Goal: Transaction & Acquisition: Purchase product/service

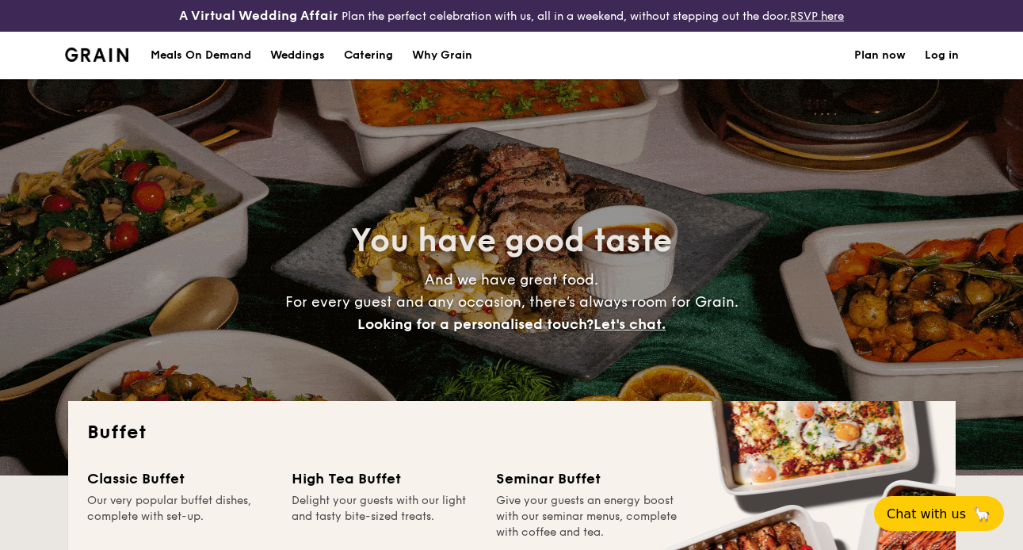
select select
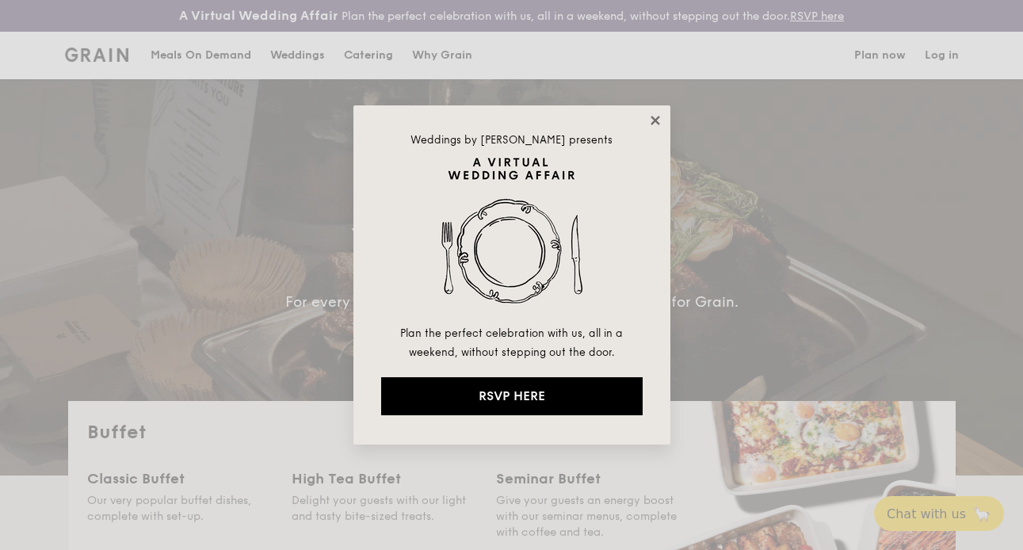
click at [657, 120] on icon at bounding box center [655, 120] width 14 height 14
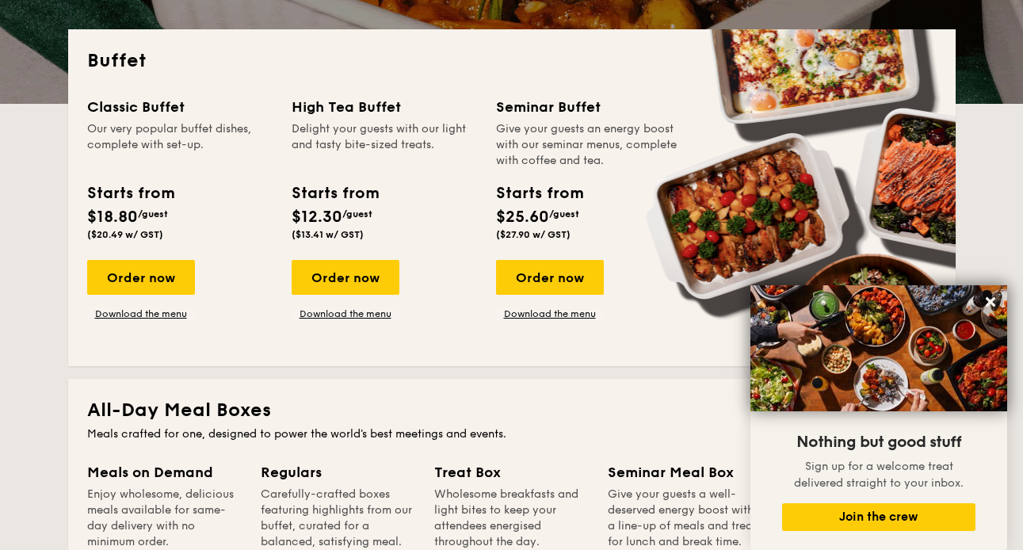
scroll to position [370, 0]
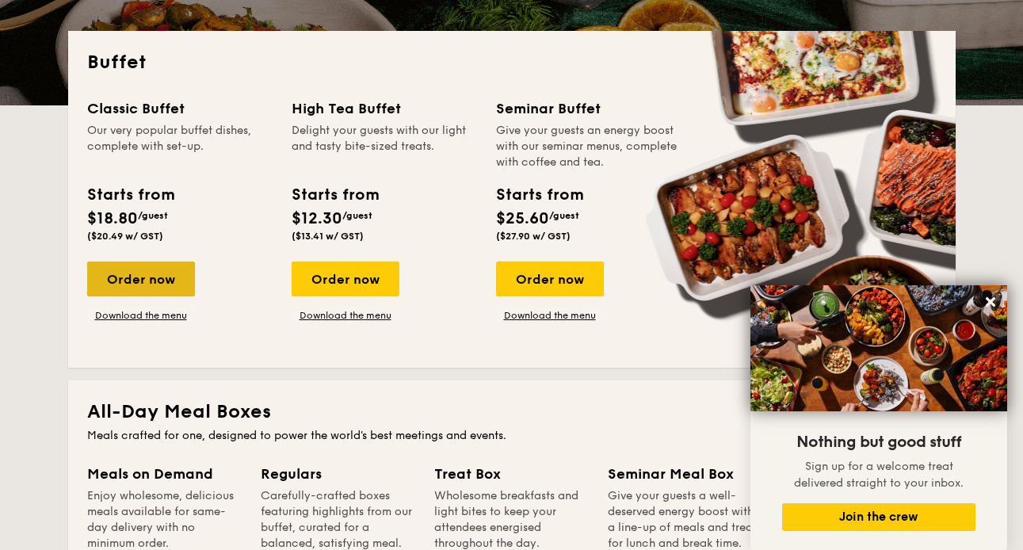
click at [151, 281] on div "Order now" at bounding box center [141, 279] width 108 height 35
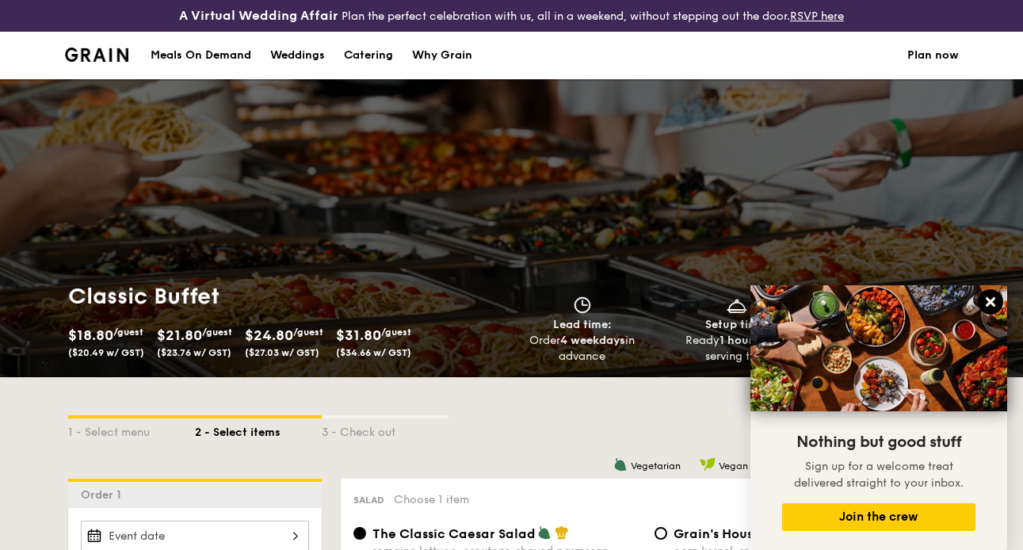
click at [988, 307] on icon at bounding box center [990, 302] width 14 height 14
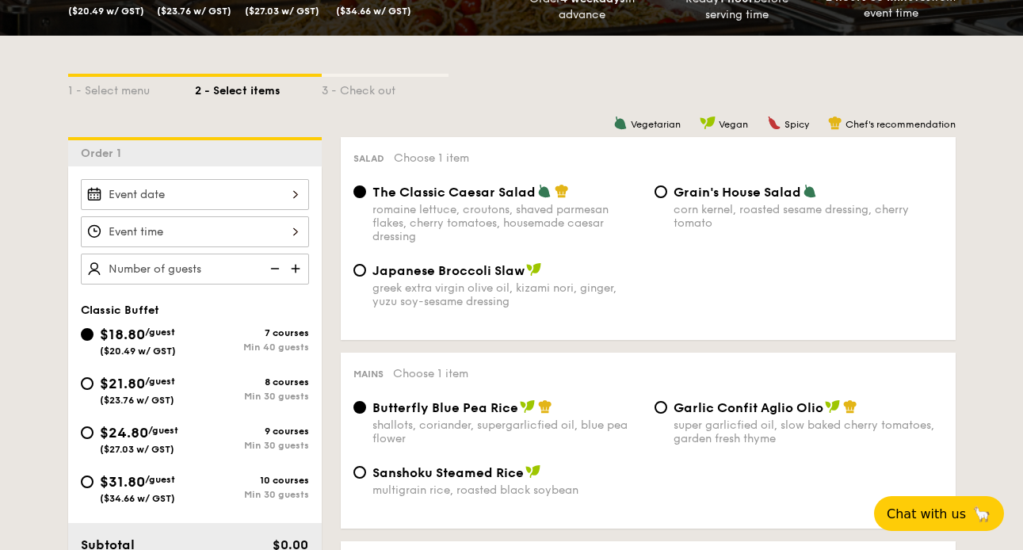
scroll to position [343, 0]
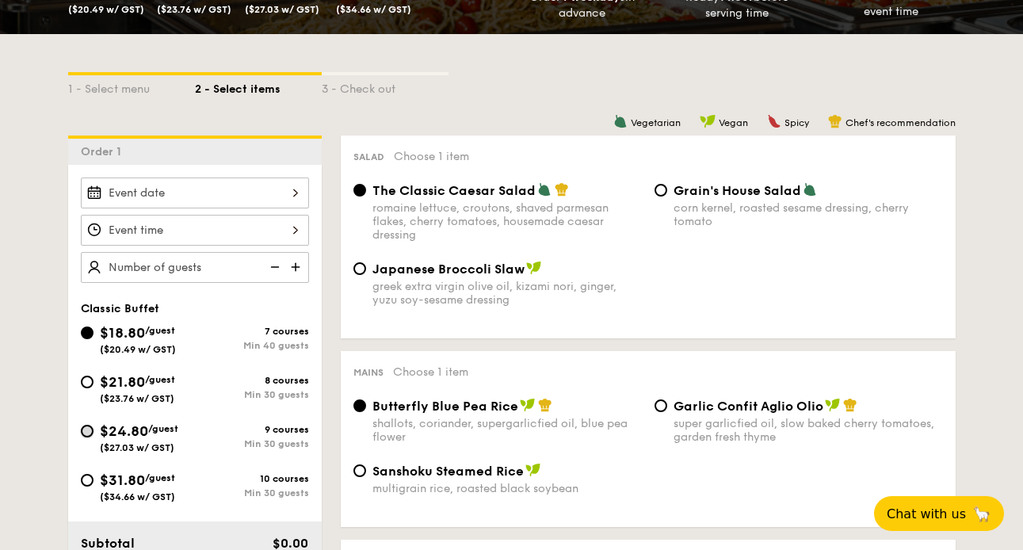
click at [90, 433] on input "$24.80 /guest ($27.03 w/ GST) 9 courses Min 30 guests" at bounding box center [87, 431] width 13 height 13
radio input "true"
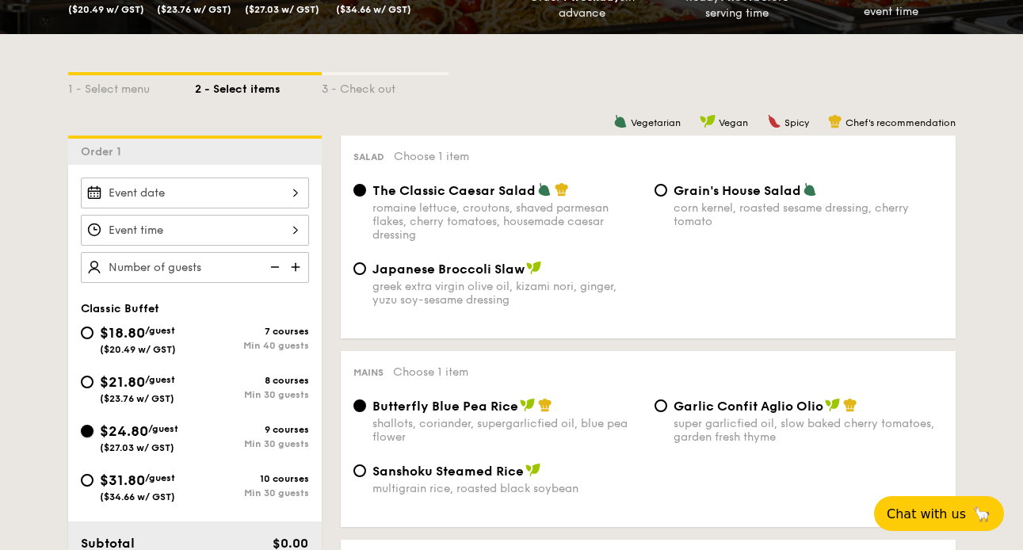
radio input "true"
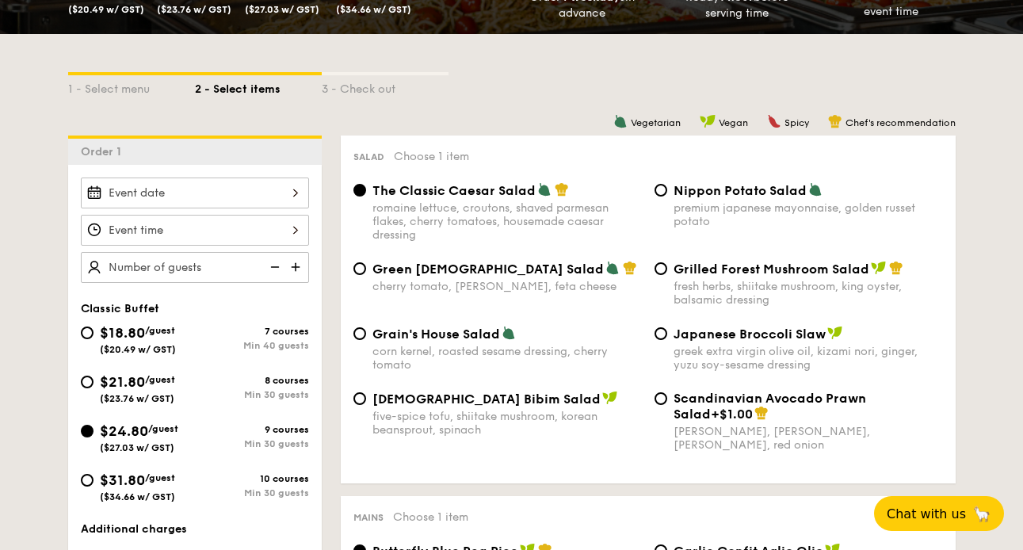
click at [245, 196] on div at bounding box center [195, 193] width 228 height 31
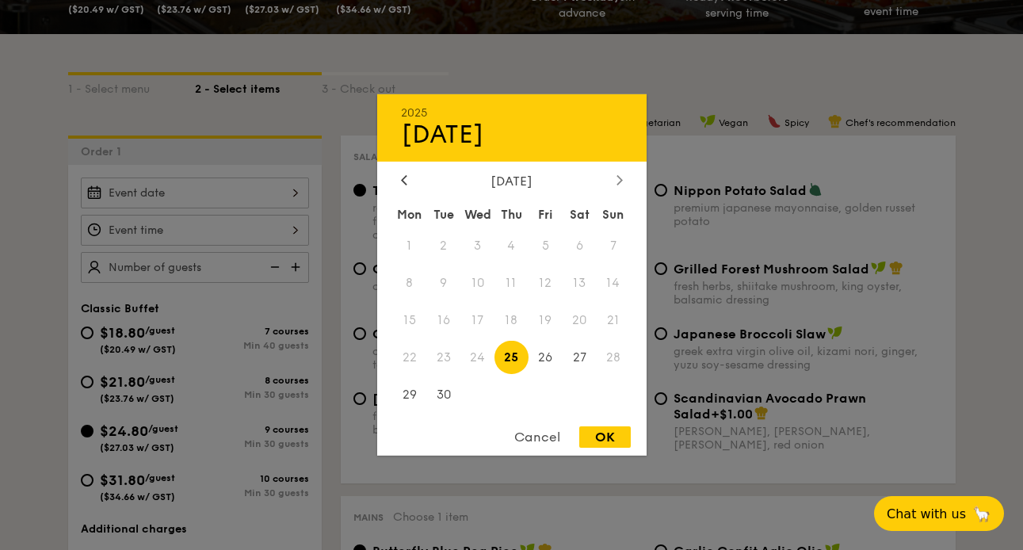
click at [619, 181] on icon at bounding box center [619, 180] width 5 height 10
click at [551, 243] on span "3" at bounding box center [546, 246] width 34 height 34
click at [606, 441] on div "OK" at bounding box center [605, 436] width 52 height 21
type input "[DATE]"
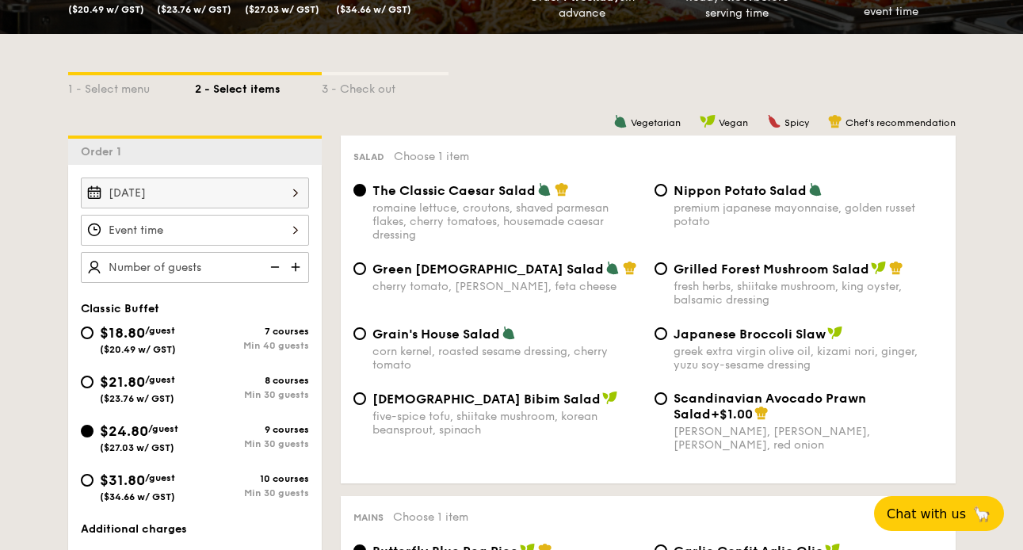
click at [277, 234] on div "12 1 2 3 4 5 6 7 8 9 10 11 00 15 30 45 am pm Cancel OK" at bounding box center [195, 230] width 228 height 31
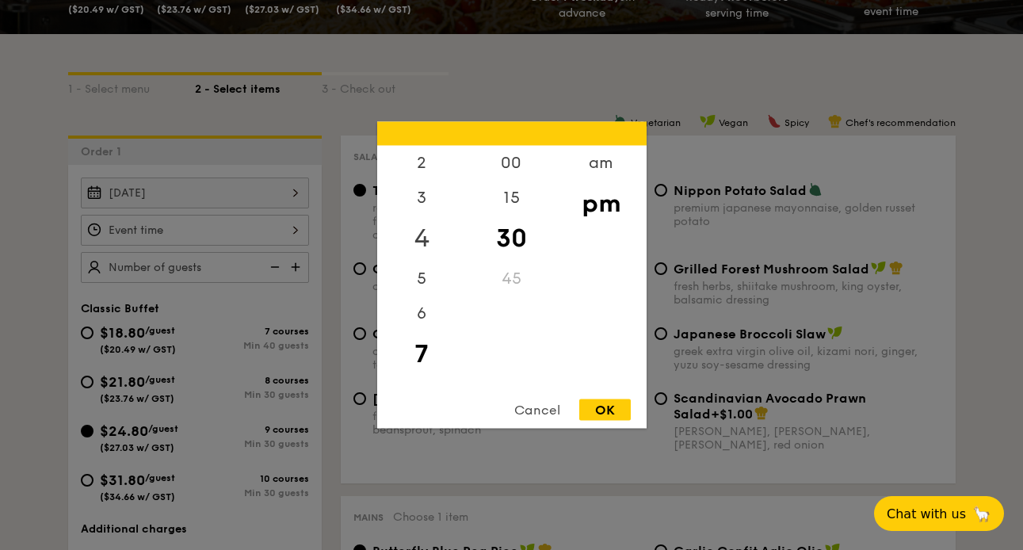
scroll to position [0, 0]
click at [422, 159] on div "12" at bounding box center [422, 169] width 90 height 46
click at [497, 162] on div "00" at bounding box center [512, 169] width 90 height 46
click at [599, 407] on div "OK" at bounding box center [605, 409] width 52 height 21
type input "12:00PM"
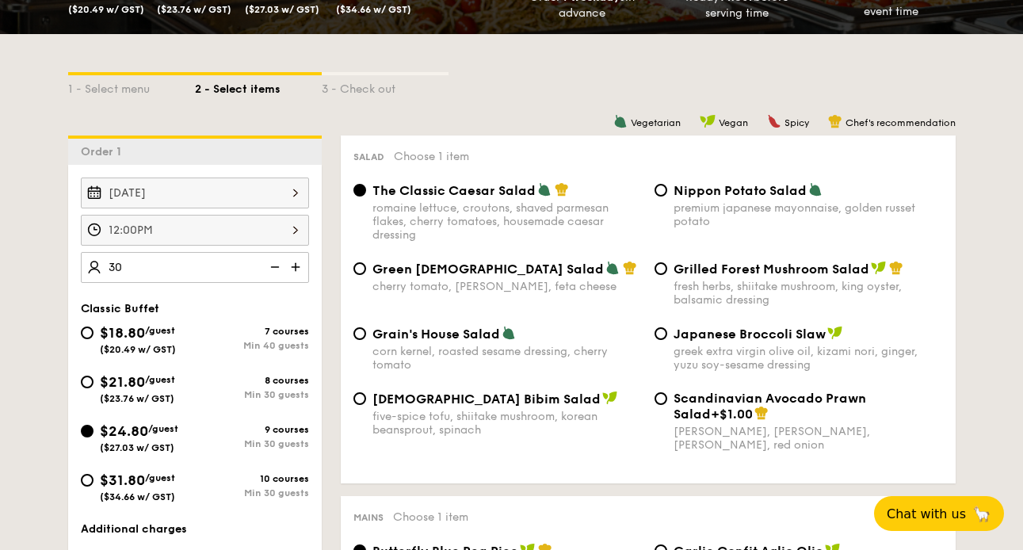
type input "30 guests"
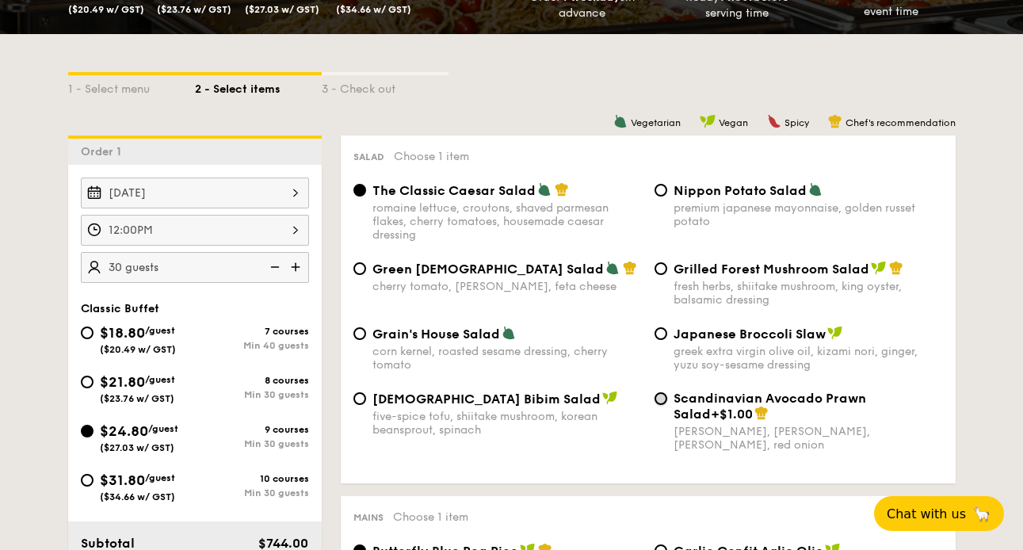
click at [657, 403] on input "Scandinavian Avocado Prawn Salad +$1.00 virgin [PERSON_NAME] dressing, dijon mu…" at bounding box center [661, 398] width 13 height 13
radio input "true"
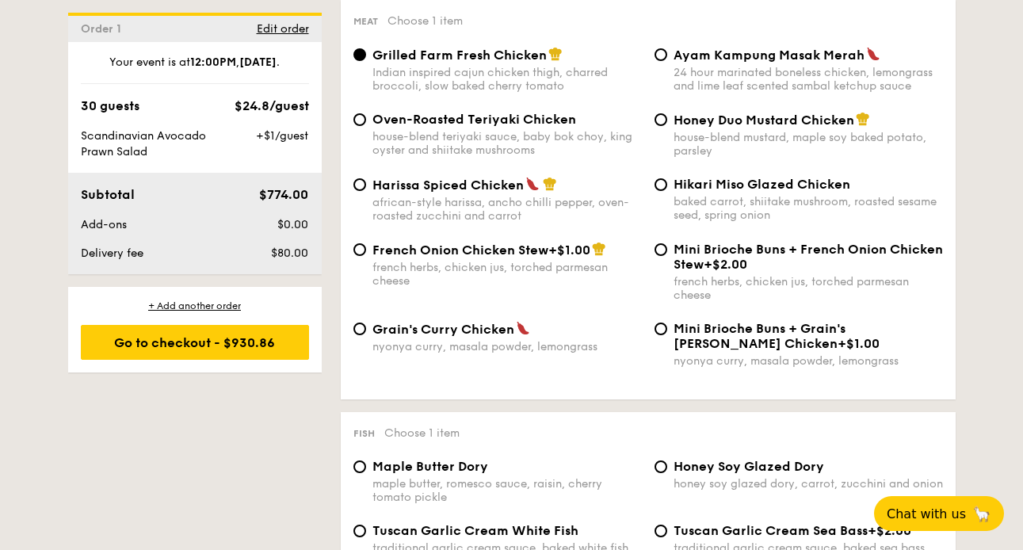
scroll to position [1230, 0]
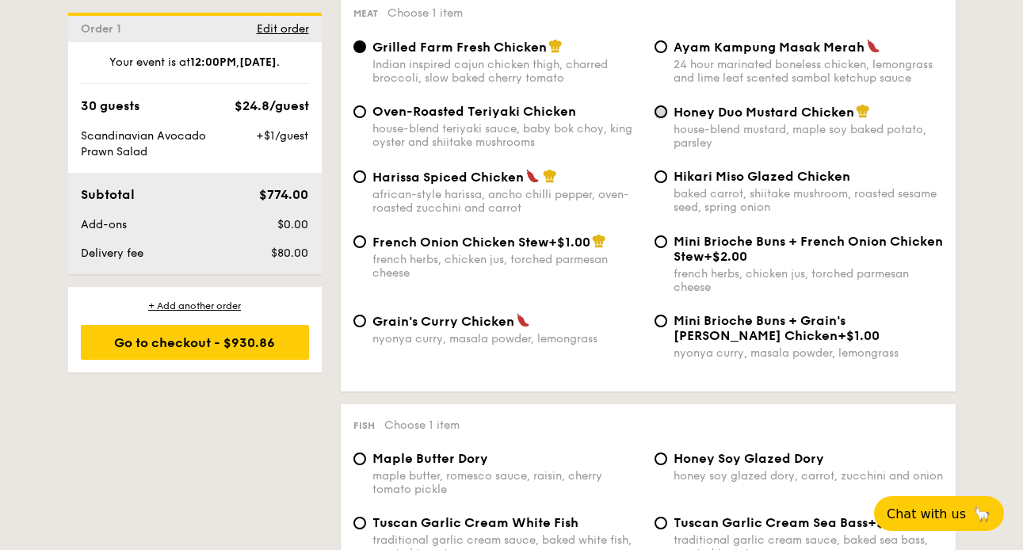
click at [663, 118] on input "Honey Duo Mustard Chicken house-blend mustard, maple soy baked potato, parsley" at bounding box center [661, 111] width 13 height 13
radio input "true"
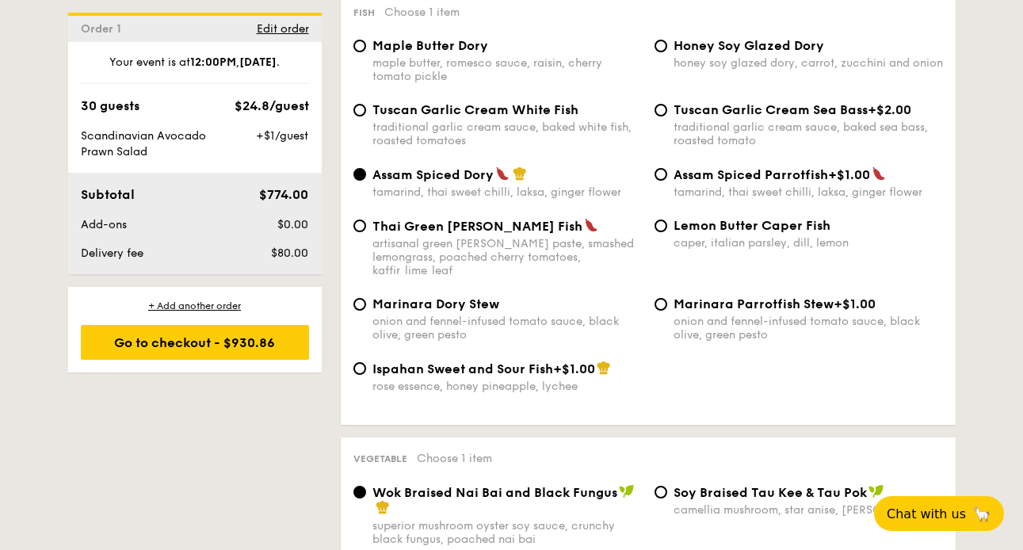
scroll to position [1644, 0]
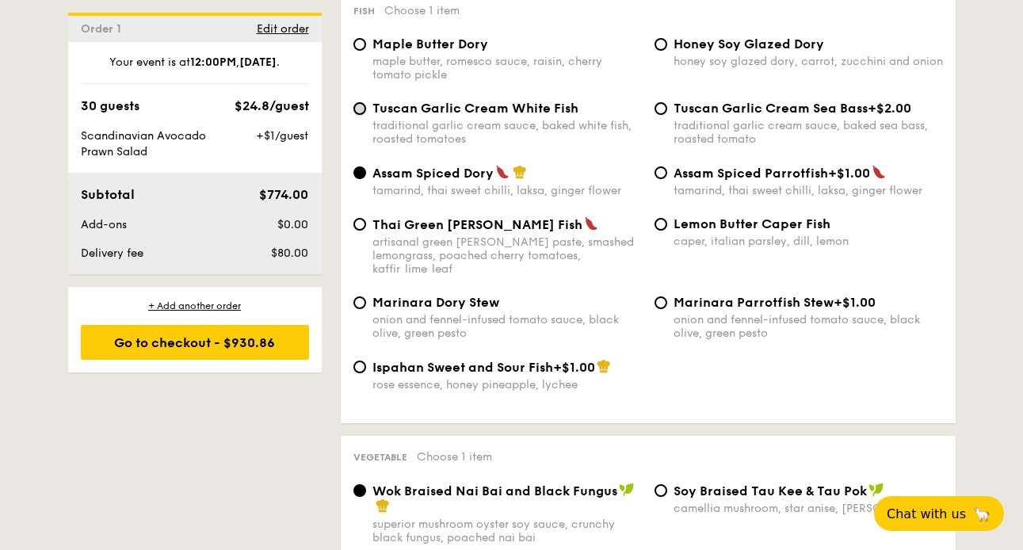
click at [361, 115] on input "Tuscan Garlic Cream White Fish traditional garlic cream sauce, baked white fish…" at bounding box center [359, 108] width 13 height 13
radio input "true"
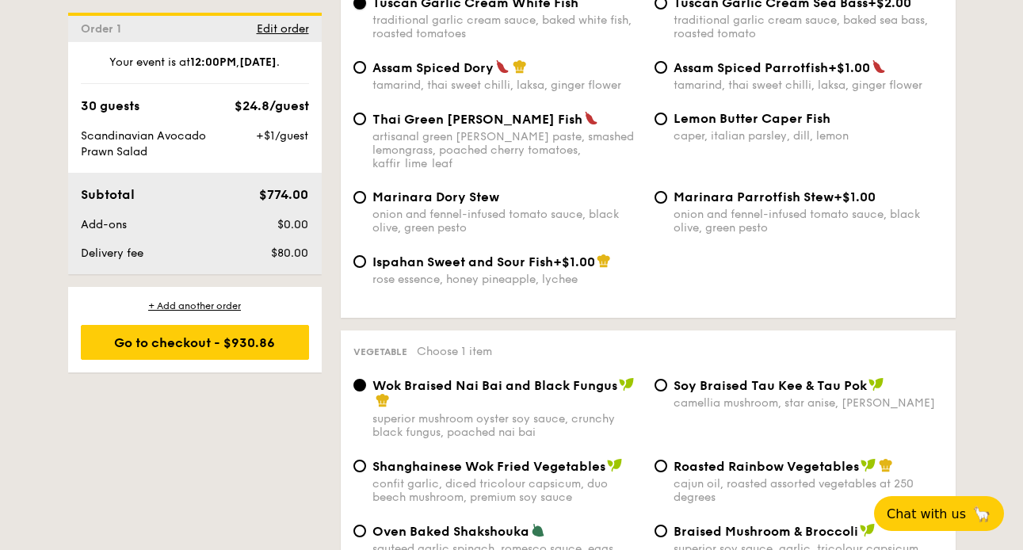
scroll to position [1714, 0]
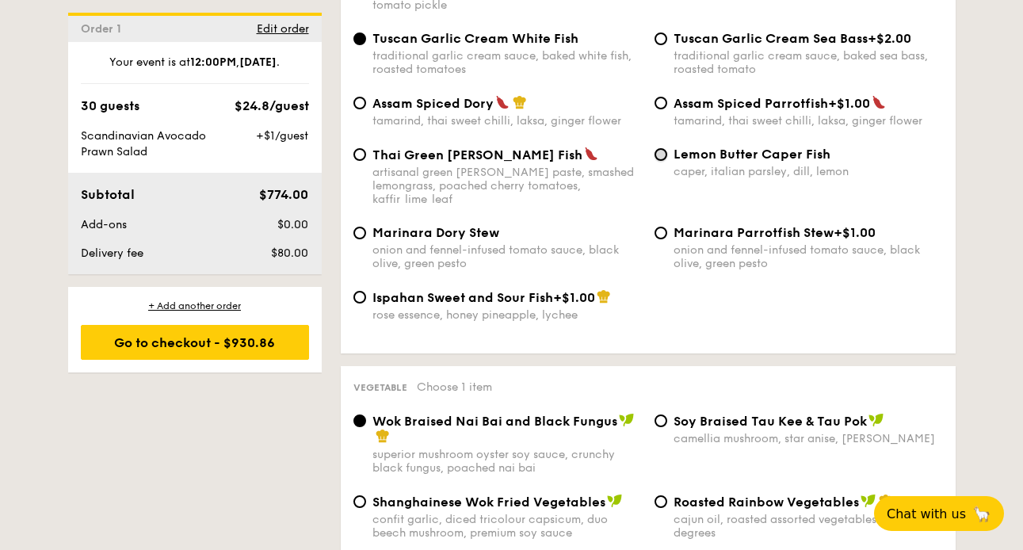
click at [656, 161] on input "Lemon Butter Caper Fish caper, italian parsley, dill, lemon" at bounding box center [661, 154] width 13 height 13
radio input "true"
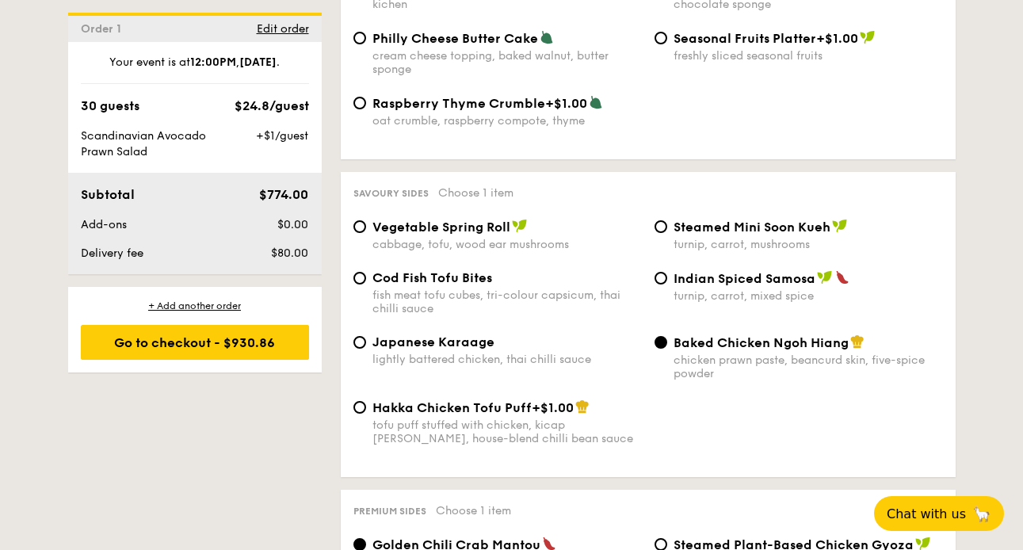
scroll to position [2648, 0]
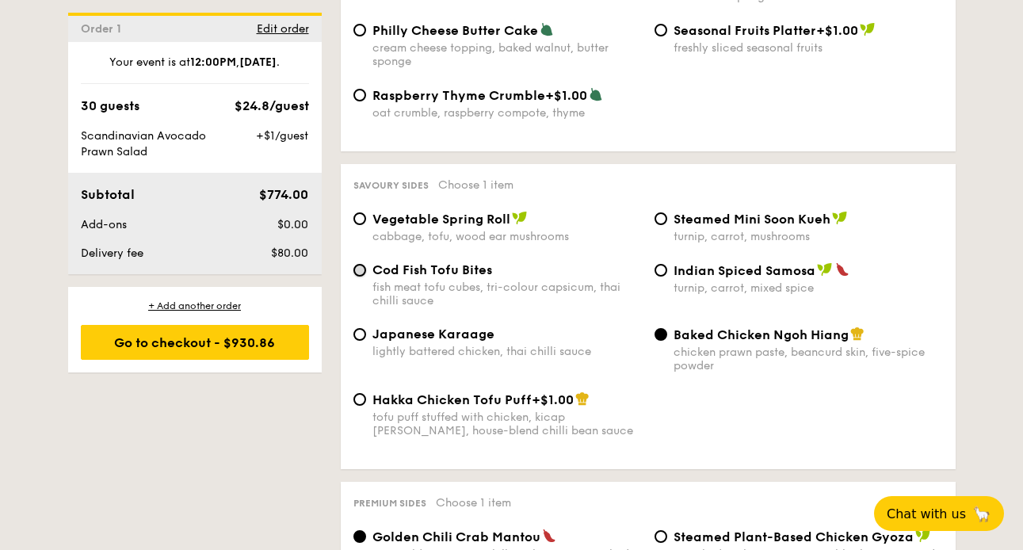
click at [357, 277] on input "Cod Fish Tofu Bites fish meat tofu cubes, tri-colour capsicum, thai chilli sauce" at bounding box center [359, 270] width 13 height 13
radio input "true"
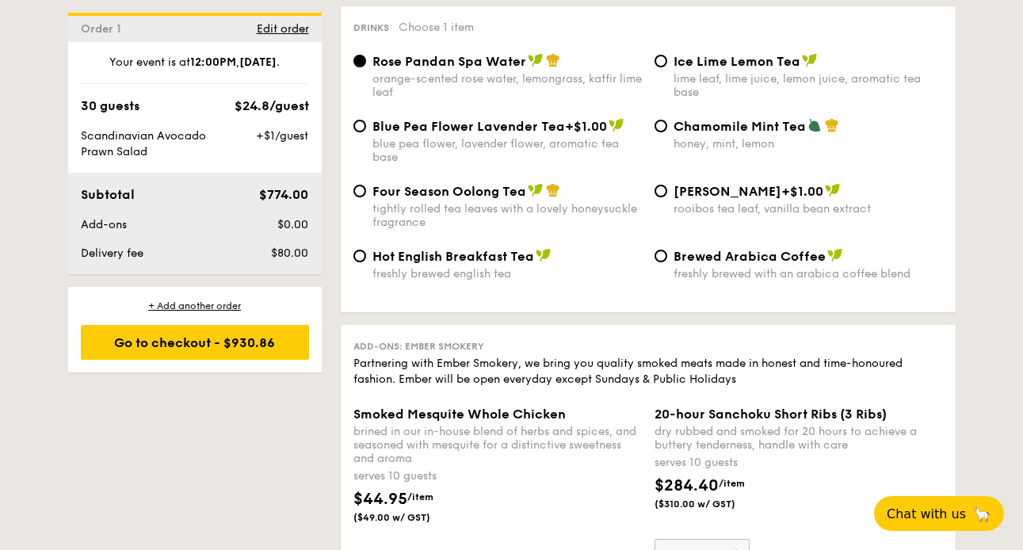
scroll to position [3465, 0]
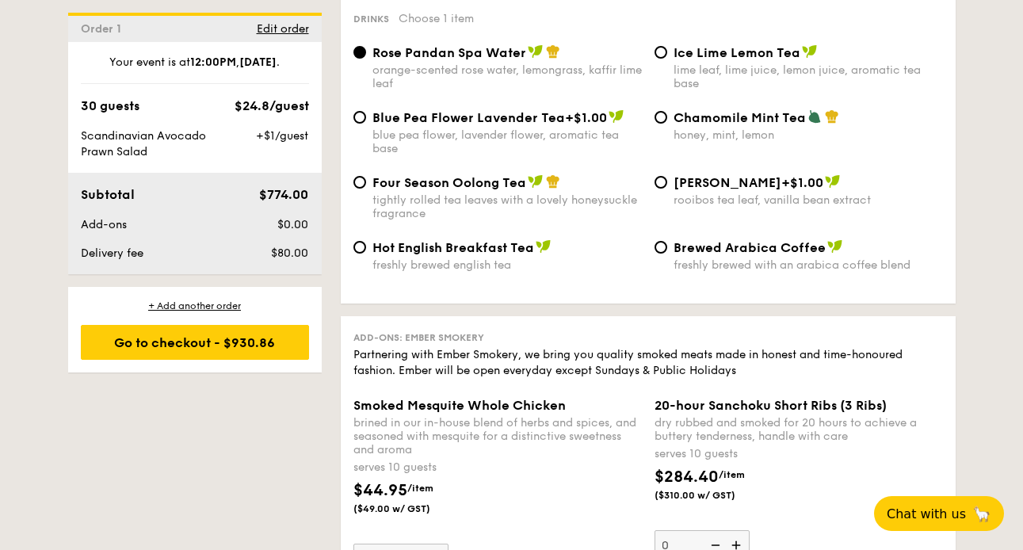
click at [357, 189] on div "Four Season Oolong Tea tightly rolled tea leaves with a lovely honeysuckle frag…" at bounding box center [497, 197] width 301 height 46
click at [358, 189] on input "Four Season Oolong Tea tightly rolled tea leaves with a lovely honeysuckle frag…" at bounding box center [359, 182] width 13 height 13
radio input "true"
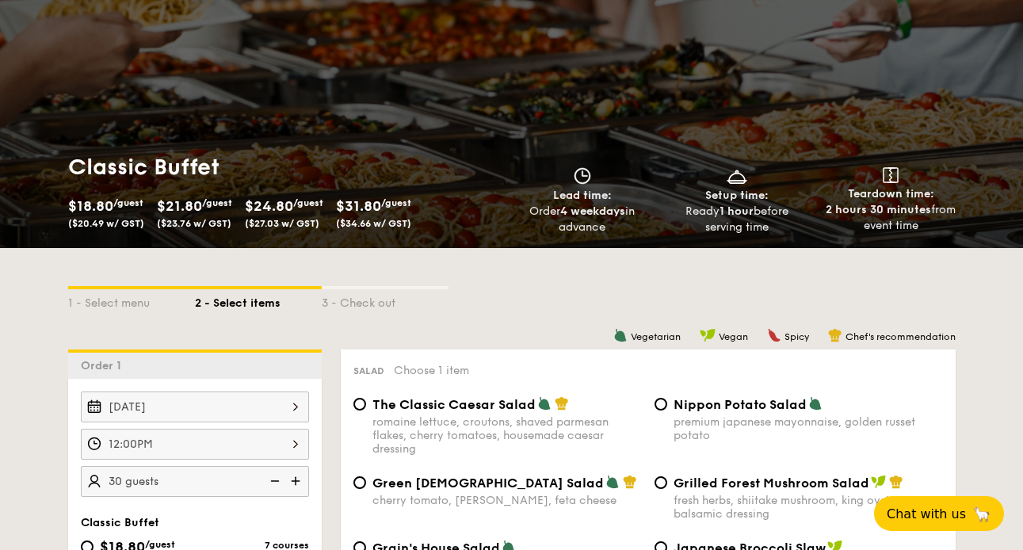
scroll to position [143, 0]
